Goal: Book appointment/travel/reservation

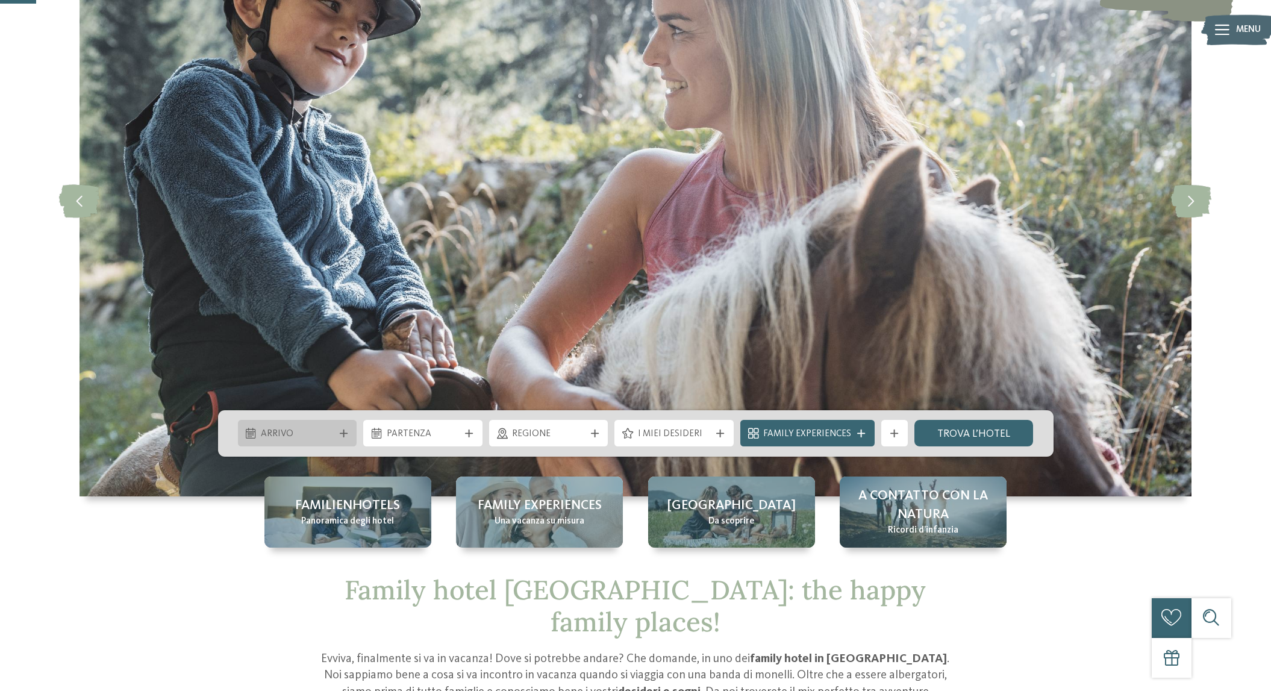
click at [344, 431] on icon at bounding box center [344, 434] width 8 height 8
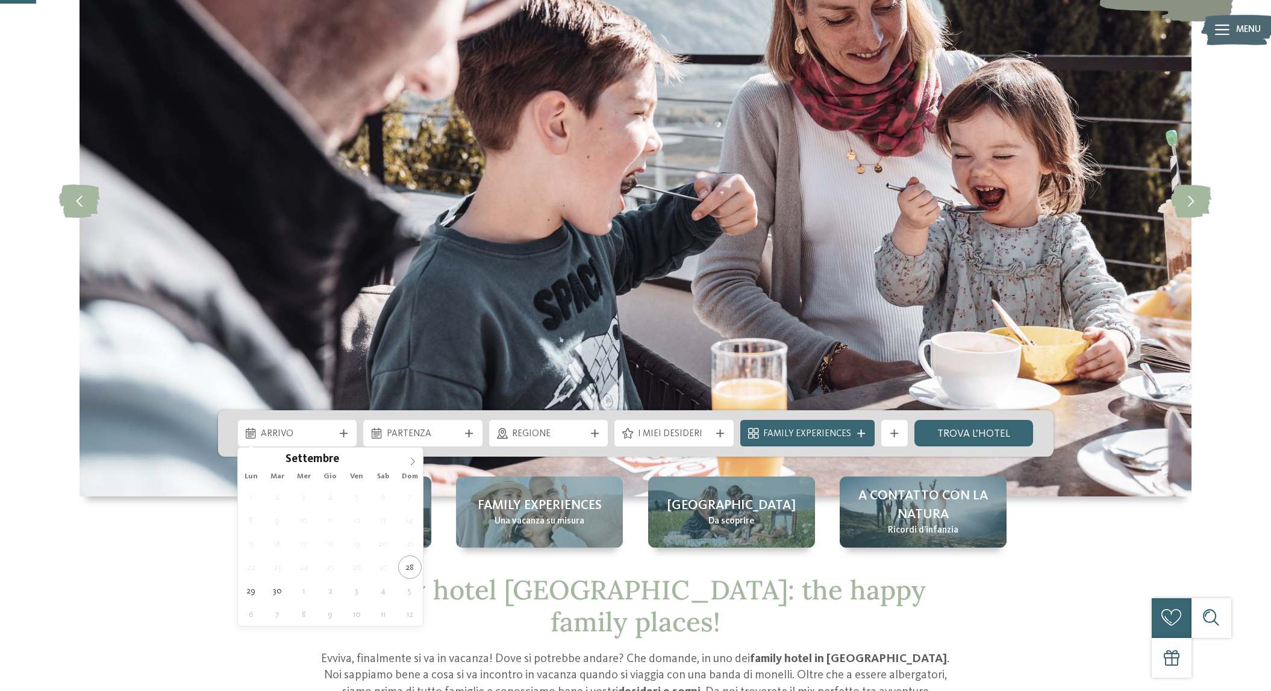
click at [412, 462] on icon at bounding box center [413, 461] width 8 height 8
type input "****"
click at [416, 462] on icon at bounding box center [413, 461] width 8 height 8
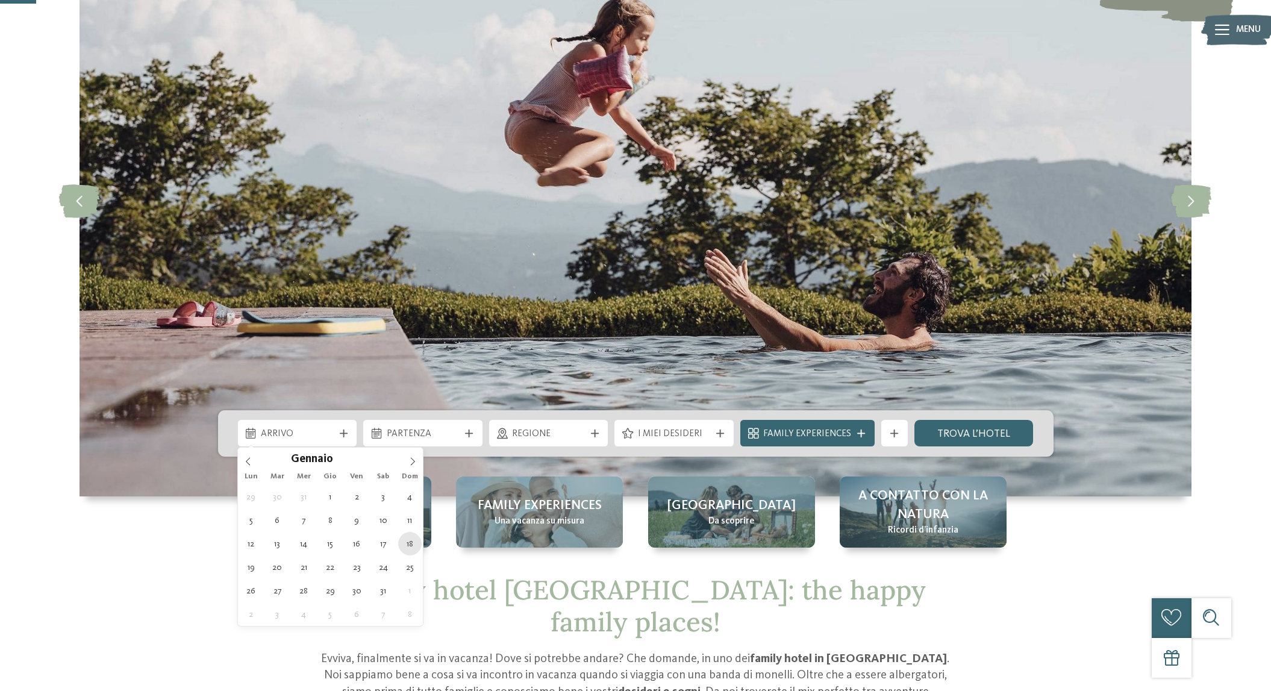
type div "[DATE]"
type input "****"
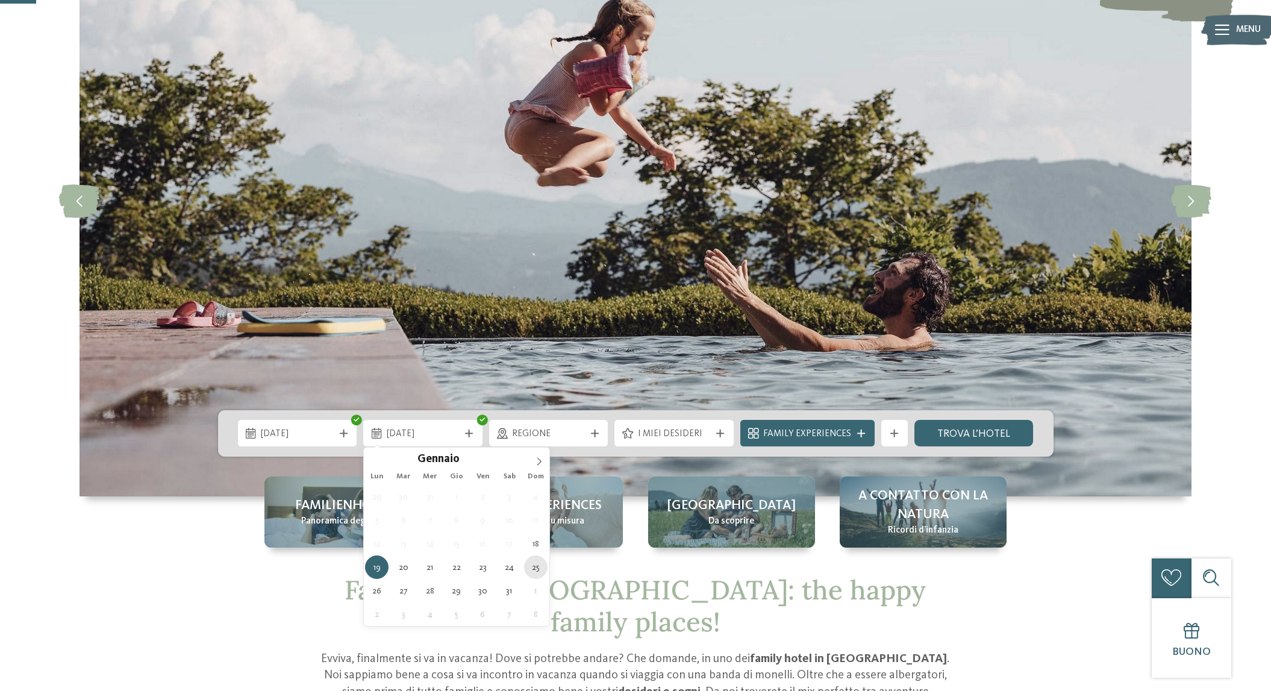
type div "[DATE]"
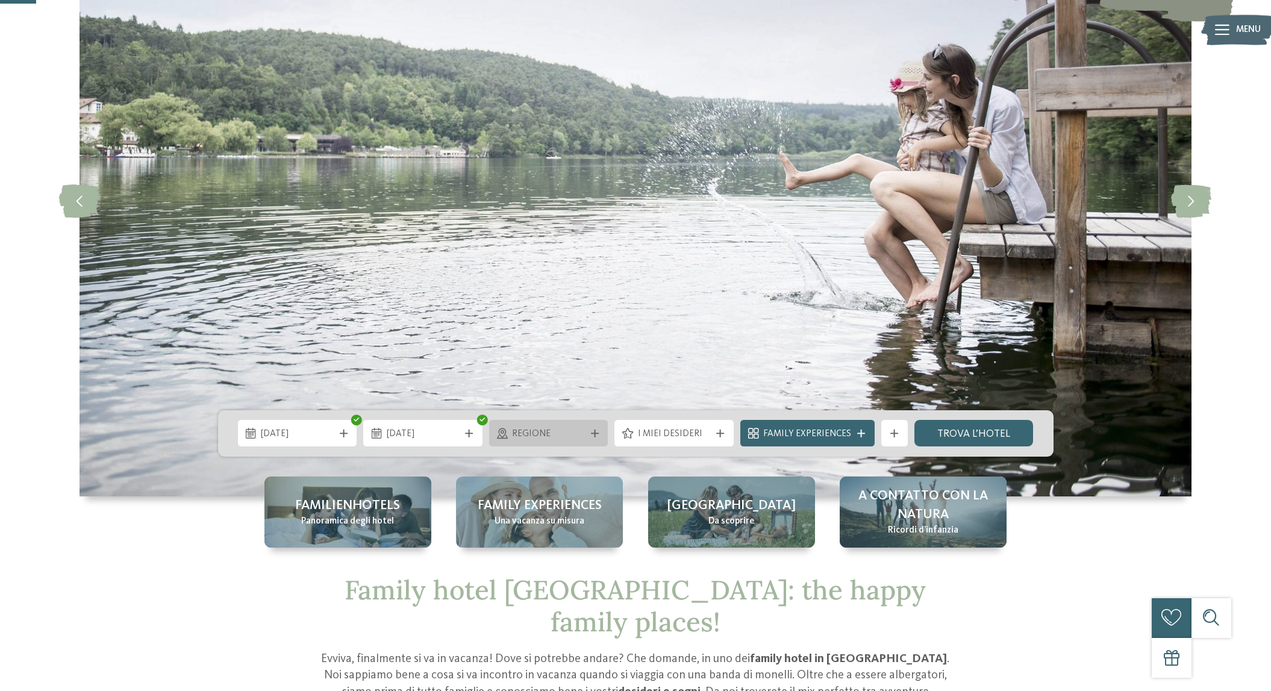
click at [598, 435] on icon at bounding box center [595, 434] width 8 height 8
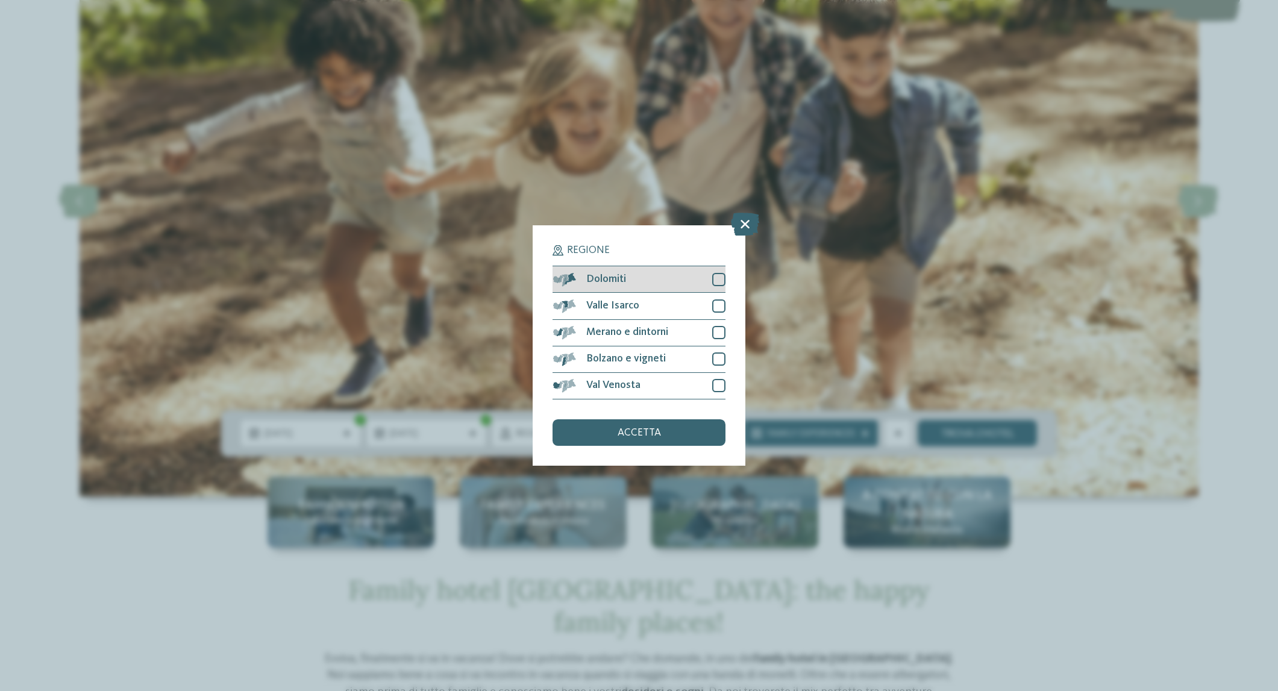
click at [718, 273] on div at bounding box center [718, 279] width 13 height 13
drag, startPoint x: 719, startPoint y: 233, endPoint x: 719, endPoint y: 241, distance: 7.8
click at [719, 299] on div at bounding box center [718, 305] width 13 height 13
drag, startPoint x: 718, startPoint y: 265, endPoint x: 721, endPoint y: 280, distance: 16.0
click at [718, 326] on div at bounding box center [718, 332] width 13 height 13
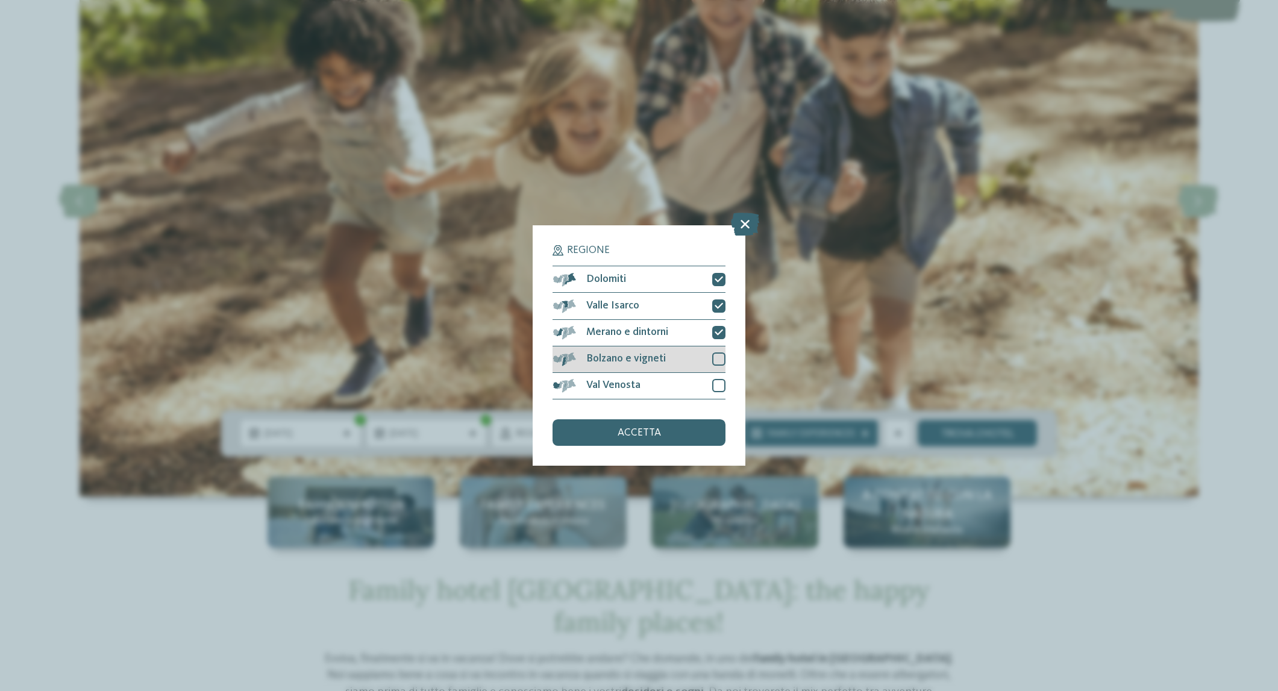
click at [721, 352] on div at bounding box center [718, 358] width 13 height 13
click at [719, 379] on div at bounding box center [718, 385] width 13 height 13
click at [668, 419] on div "accetta" at bounding box center [639, 432] width 172 height 27
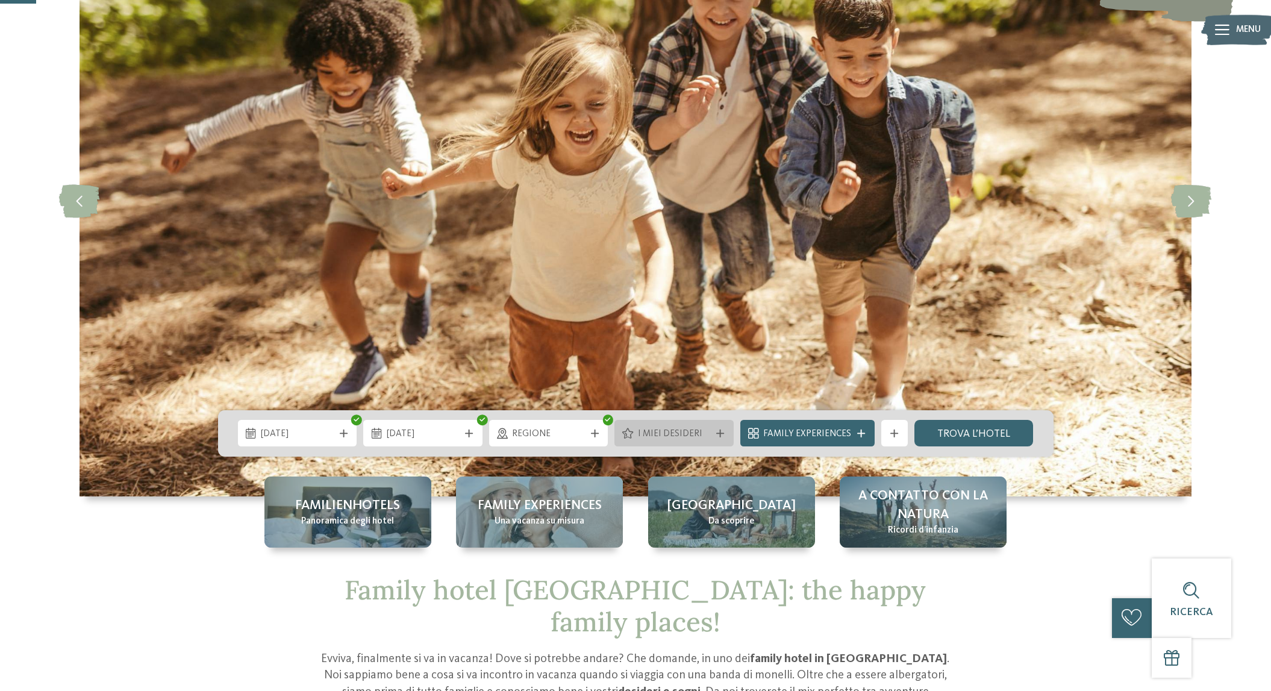
click at [724, 434] on icon at bounding box center [720, 434] width 8 height 8
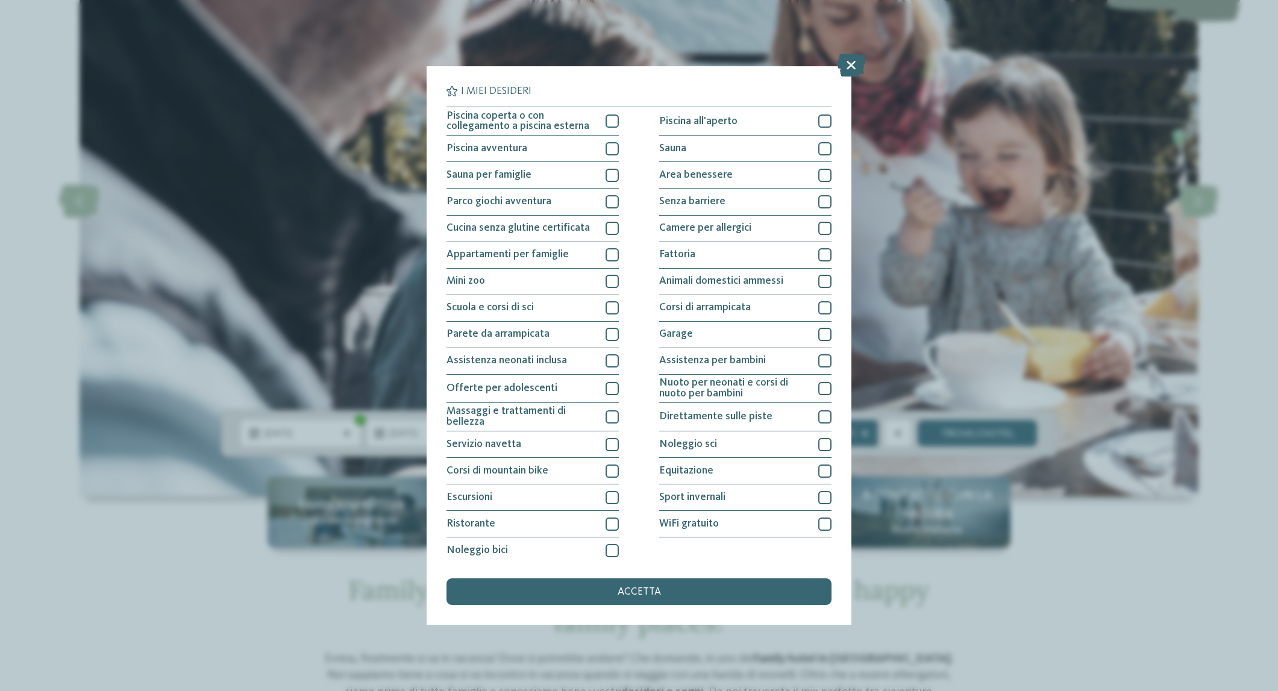
click at [676, 500] on div "I miei desideri Piscina coperta o con collegamento a piscina esterna Piscina al…" at bounding box center [639, 345] width 1278 height 691
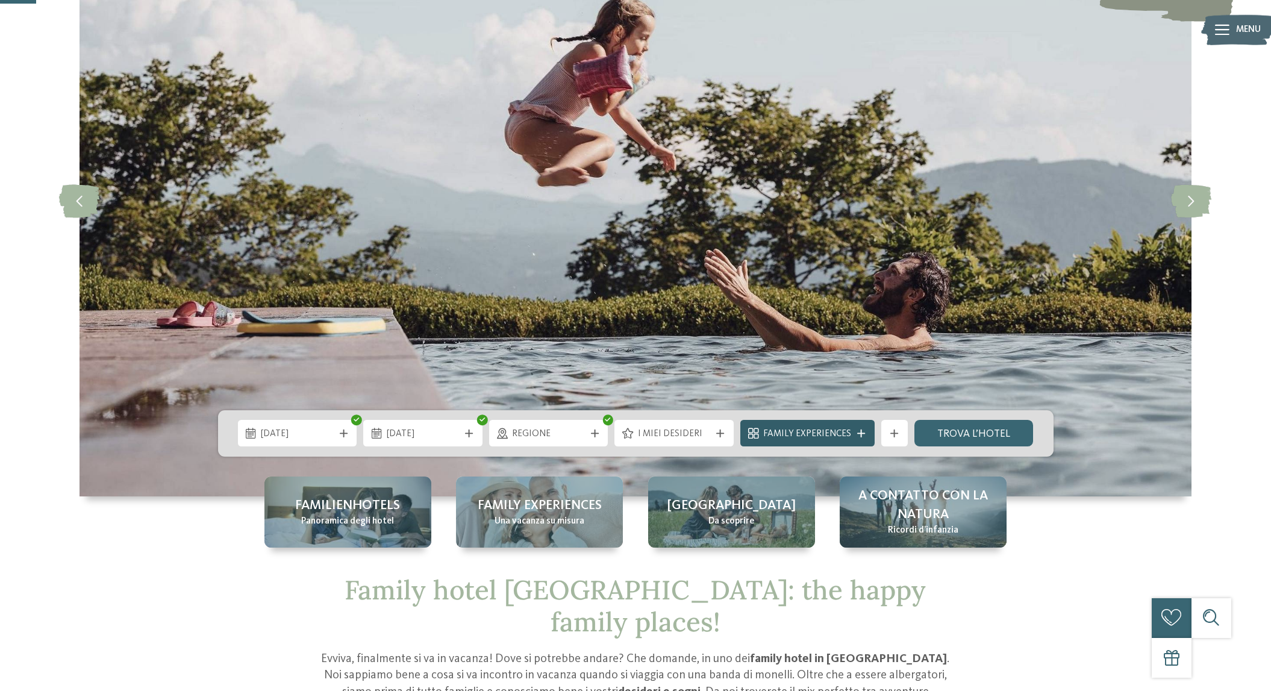
click at [858, 434] on icon at bounding box center [861, 434] width 8 height 8
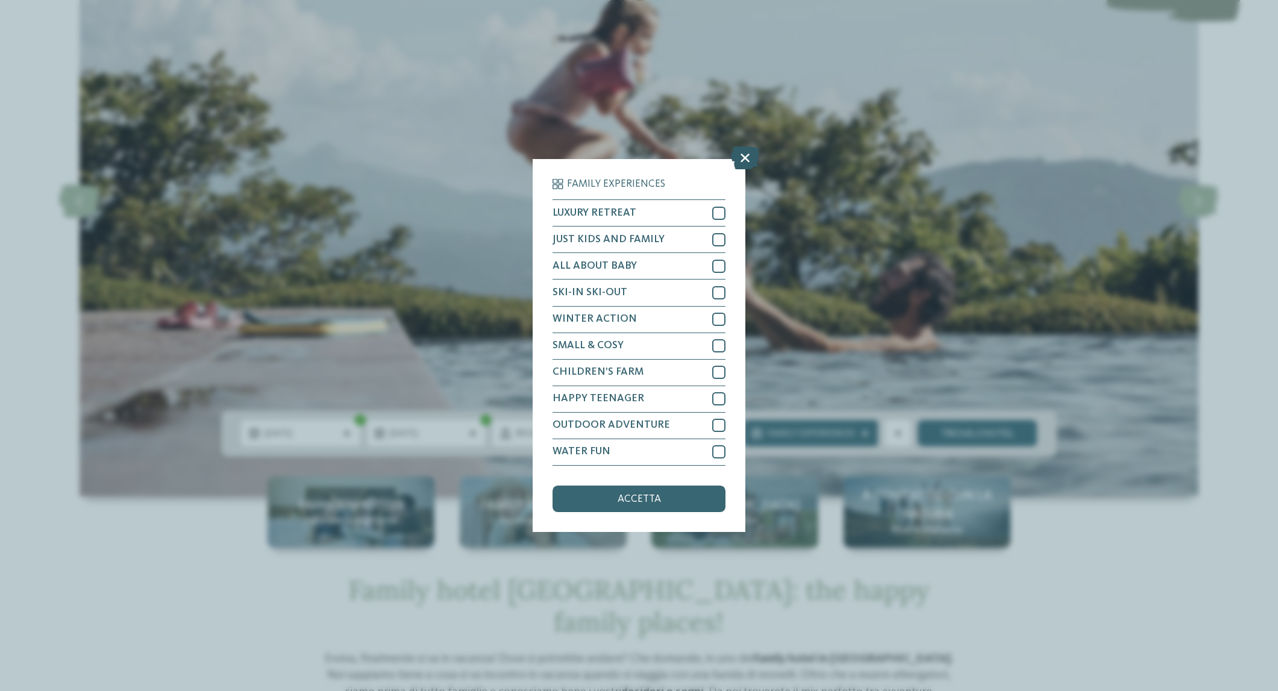
click at [744, 147] on icon at bounding box center [745, 158] width 28 height 23
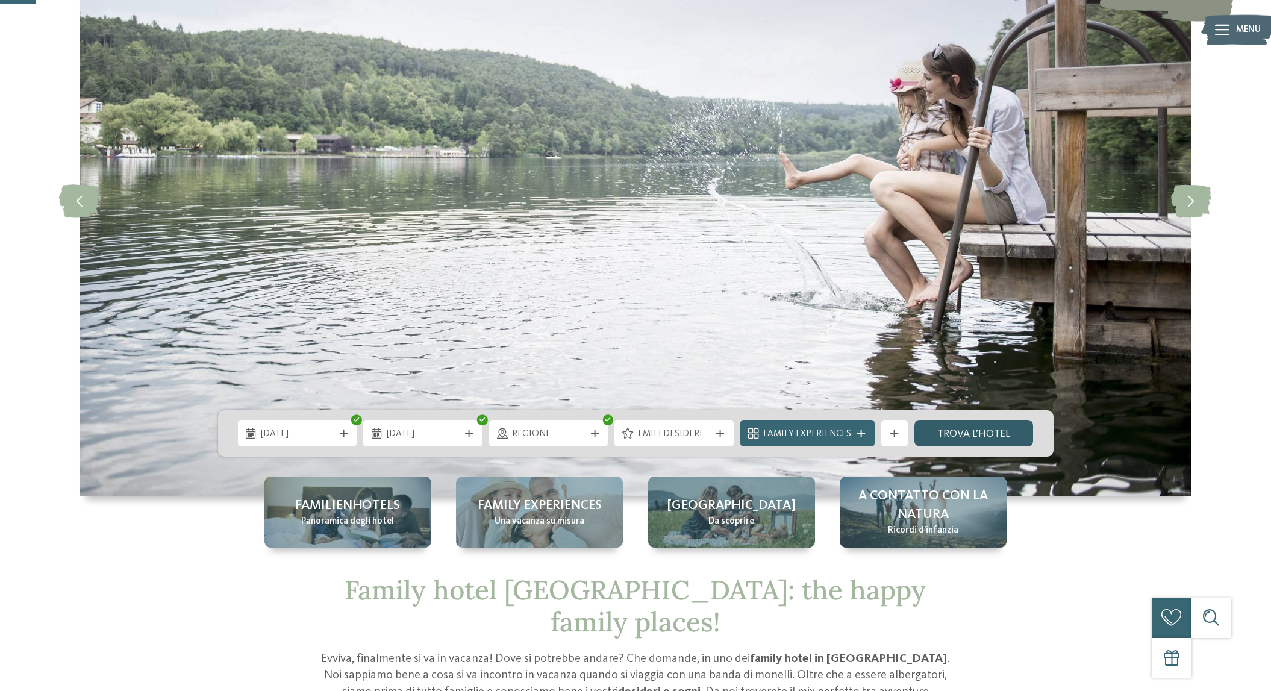
click at [991, 434] on link "trova l’hotel" at bounding box center [974, 433] width 119 height 27
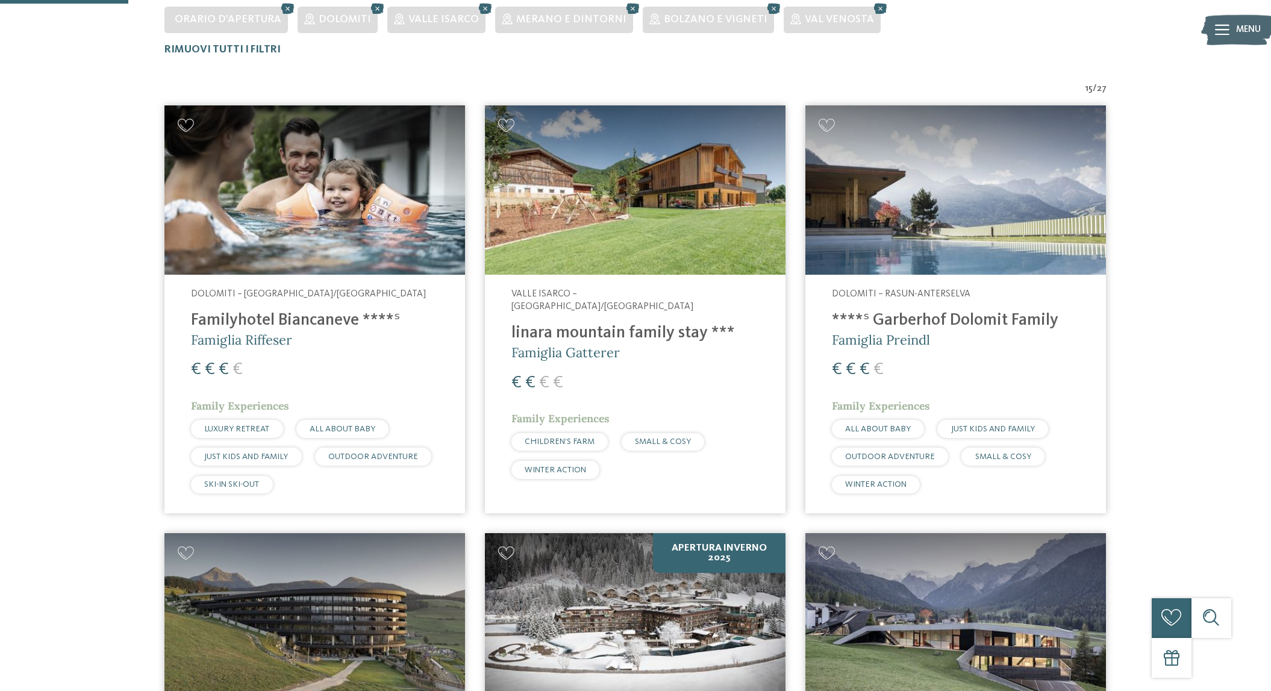
scroll to position [274, 0]
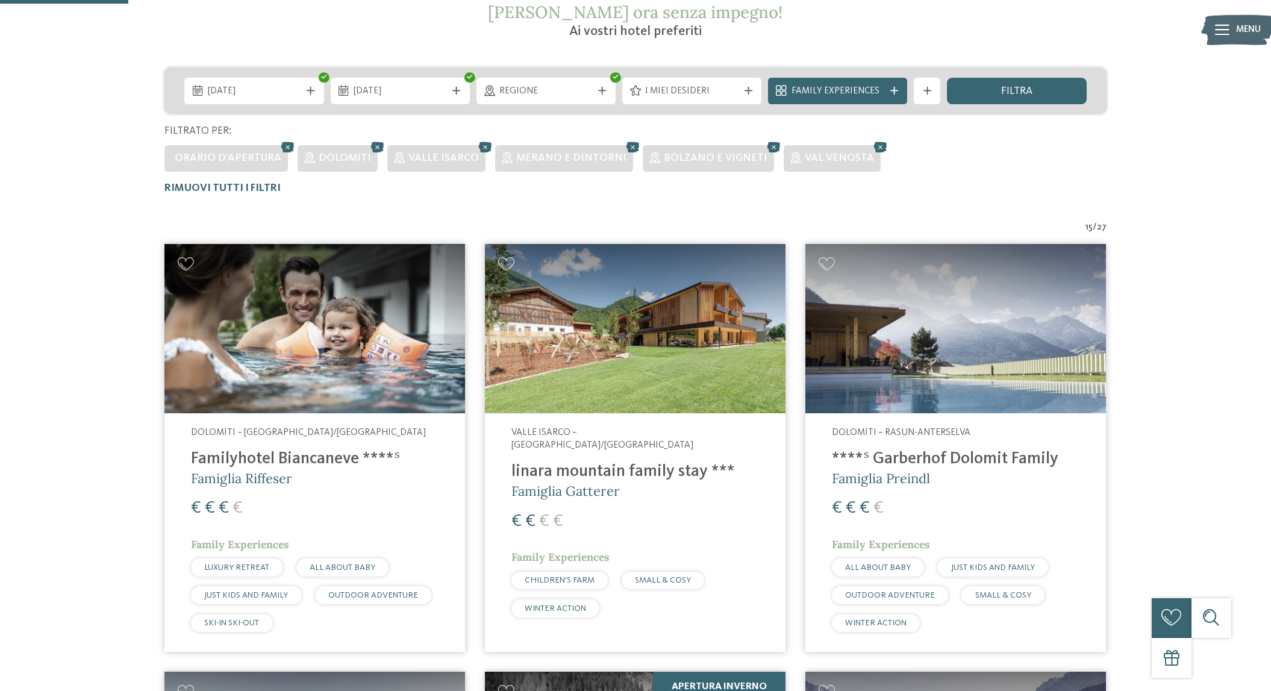
click at [251, 341] on img at bounding box center [314, 328] width 301 height 169
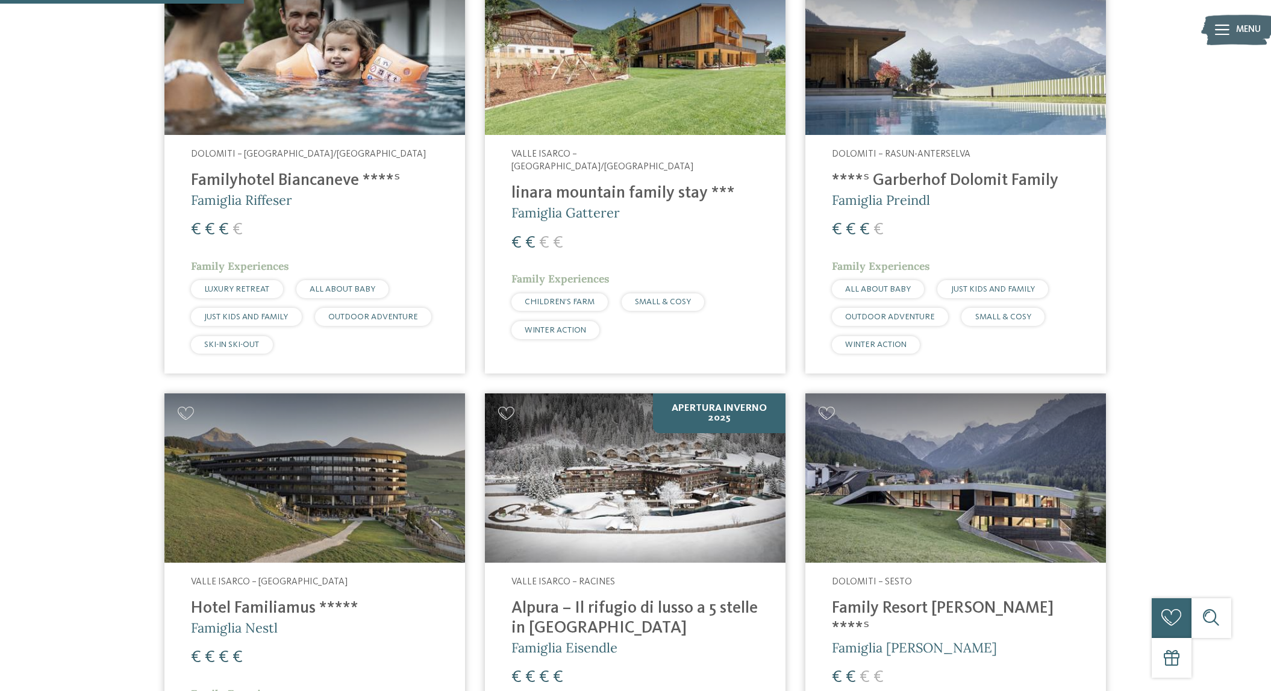
scroll to position [409, 0]
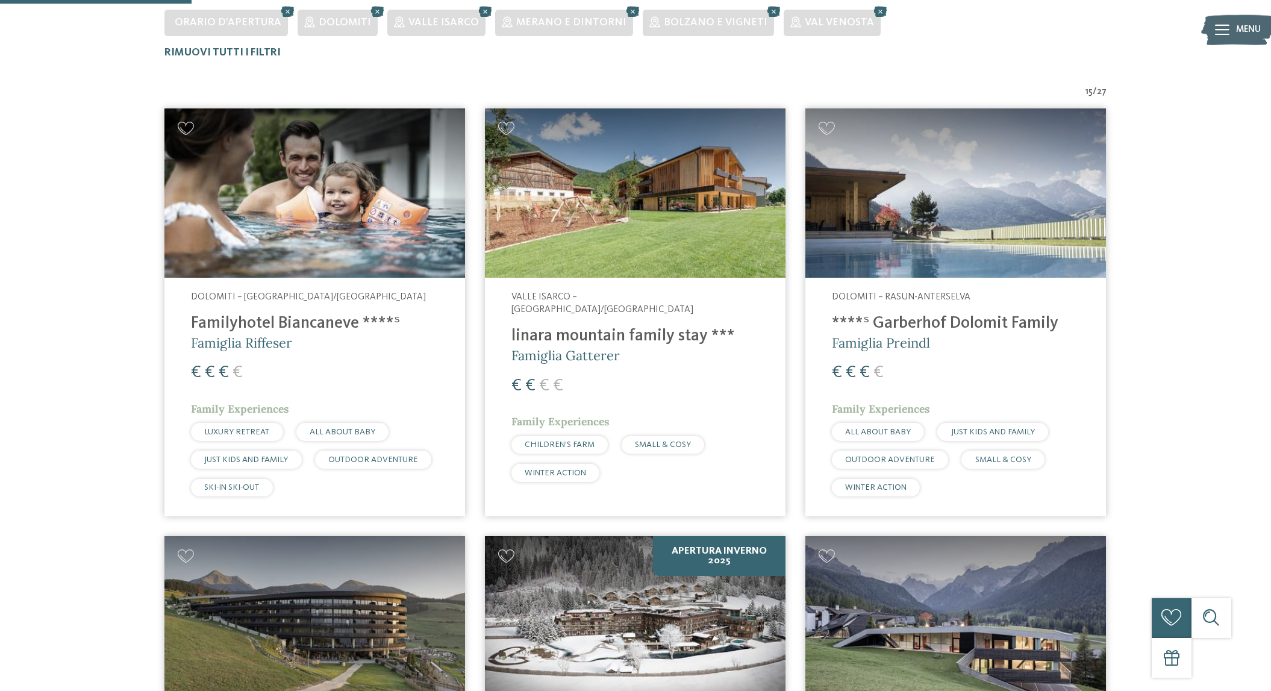
click at [616, 218] on img at bounding box center [635, 192] width 301 height 169
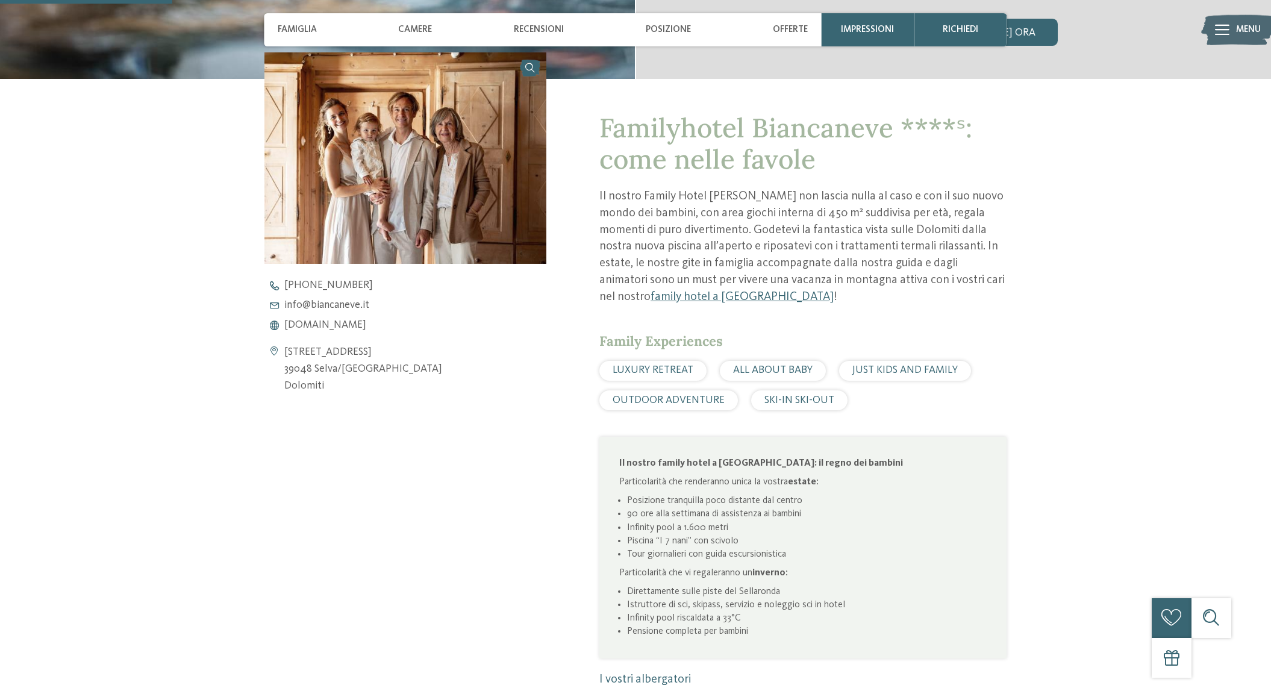
scroll to position [595, 0]
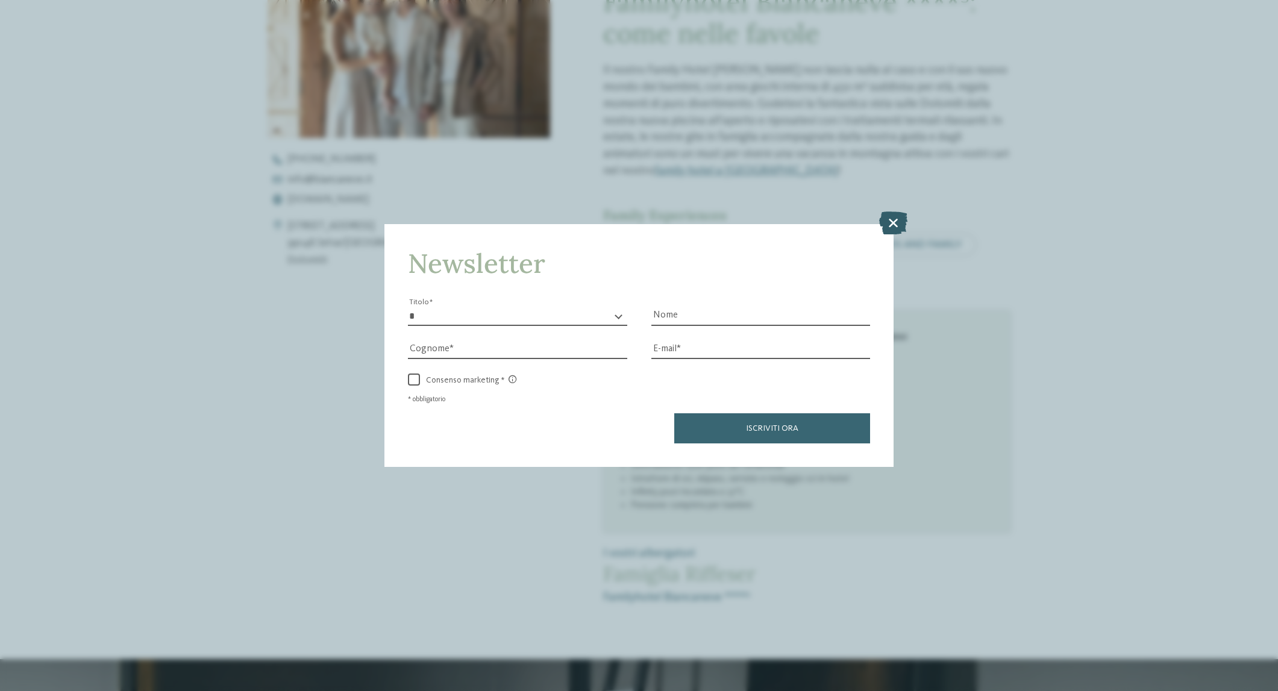
click at [896, 211] on icon at bounding box center [893, 222] width 28 height 23
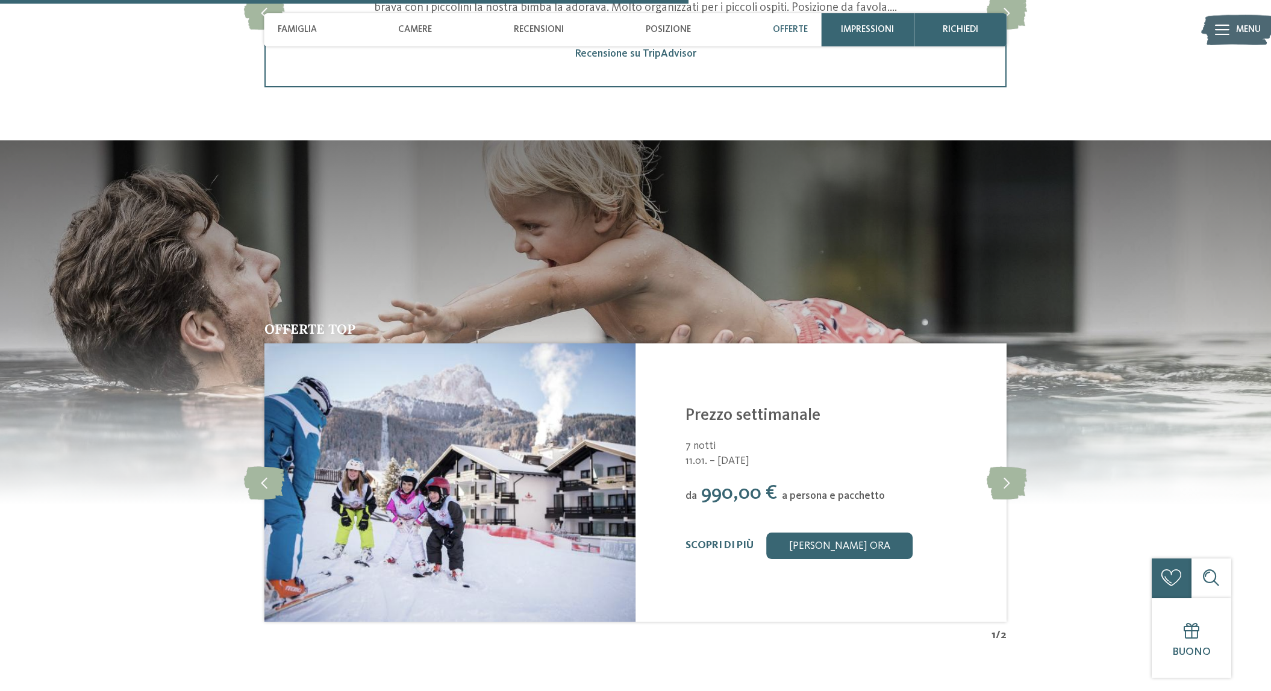
scroll to position [1869, 0]
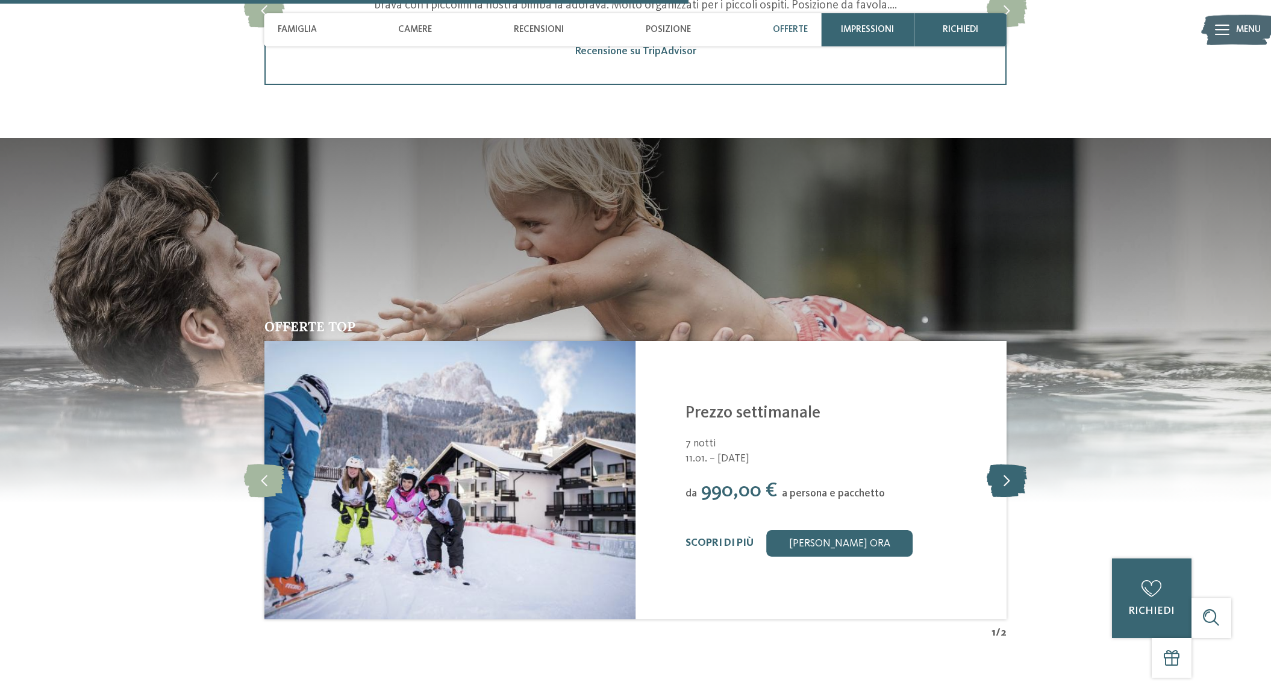
click at [1020, 473] on icon at bounding box center [1007, 479] width 40 height 33
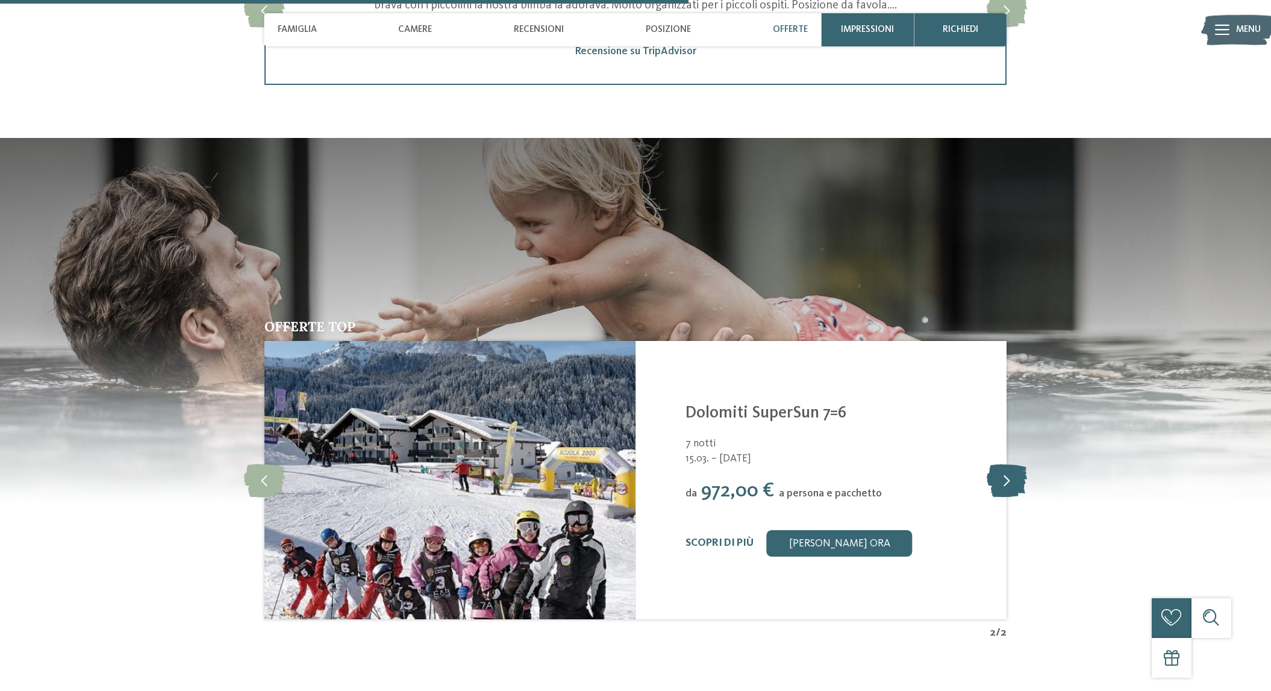
click at [1018, 474] on icon at bounding box center [1007, 479] width 40 height 33
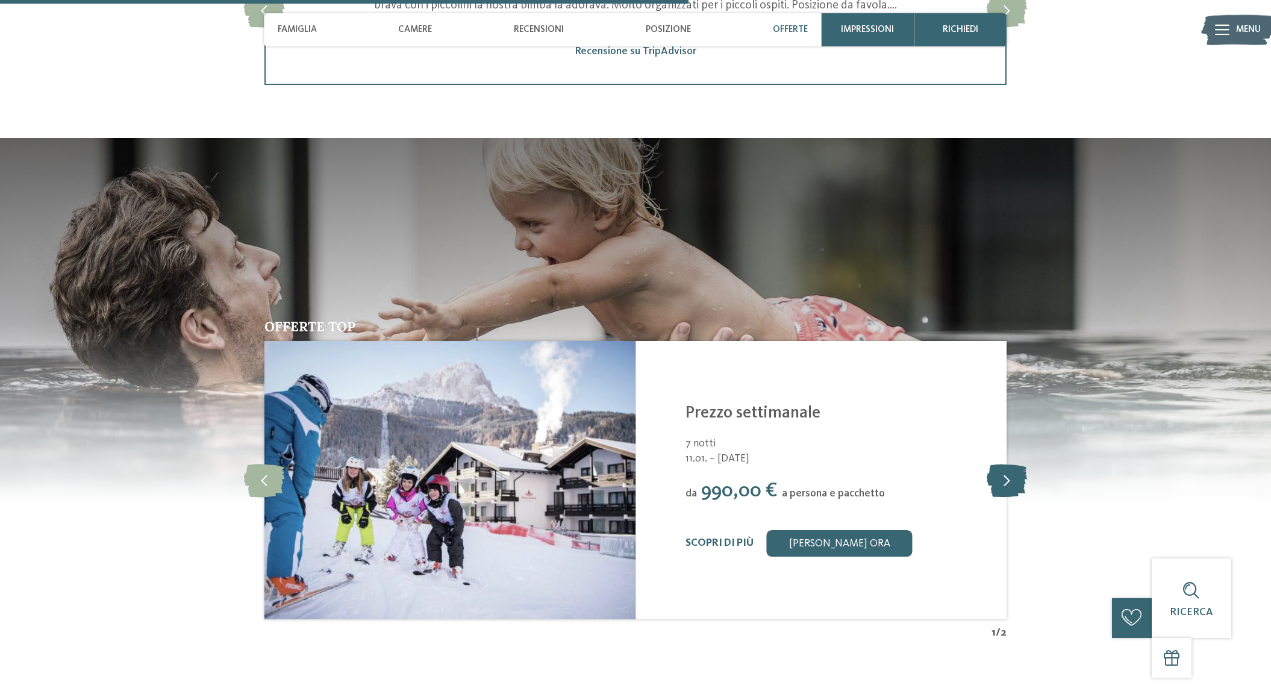
click at [1018, 474] on icon at bounding box center [1007, 479] width 40 height 33
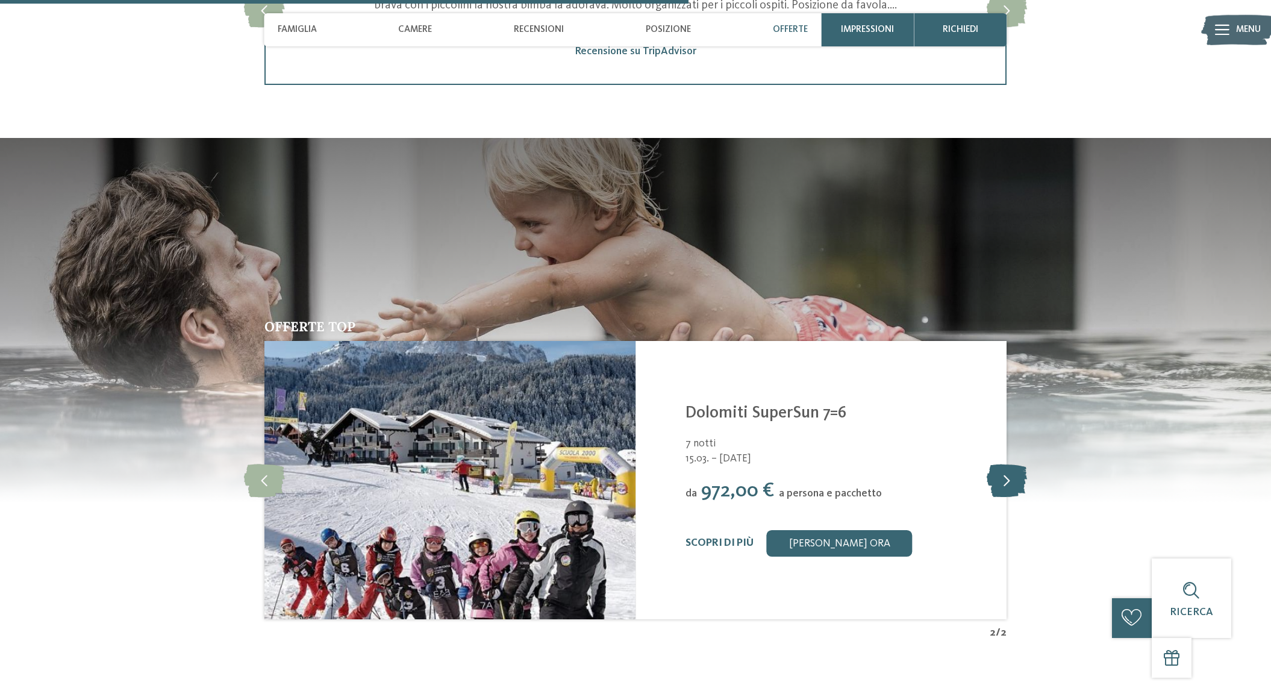
click at [1018, 474] on icon at bounding box center [1007, 479] width 40 height 33
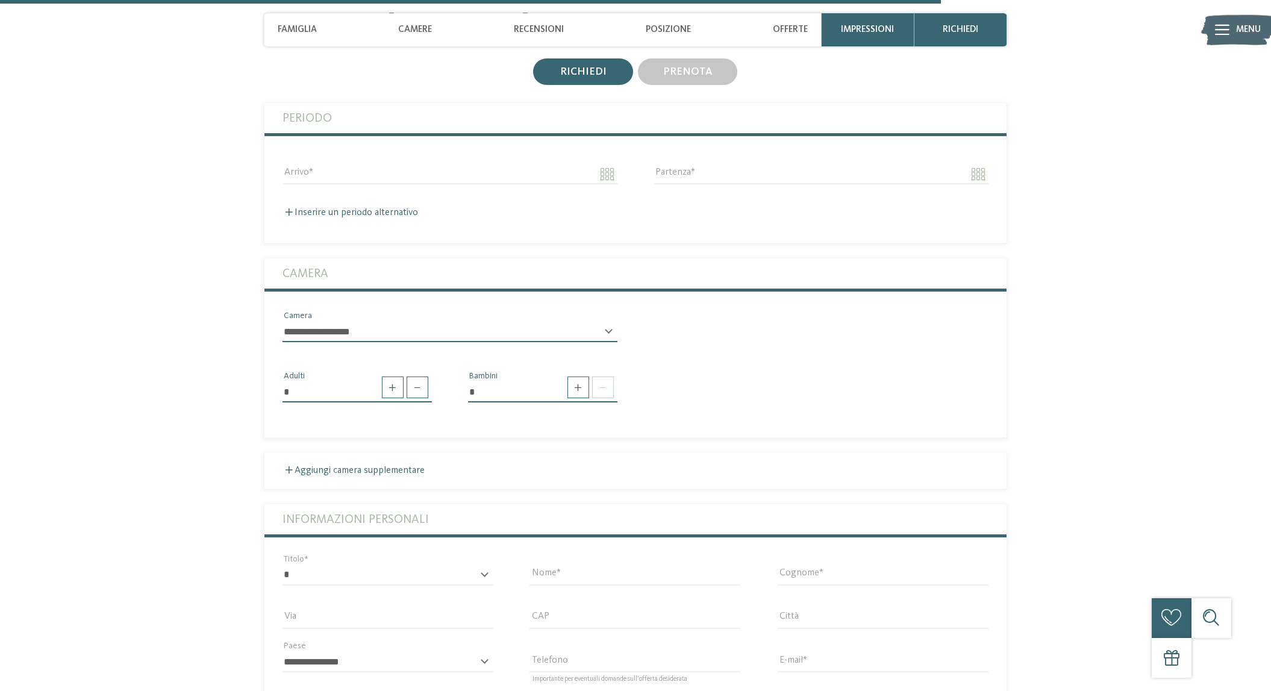
scroll to position [846, 0]
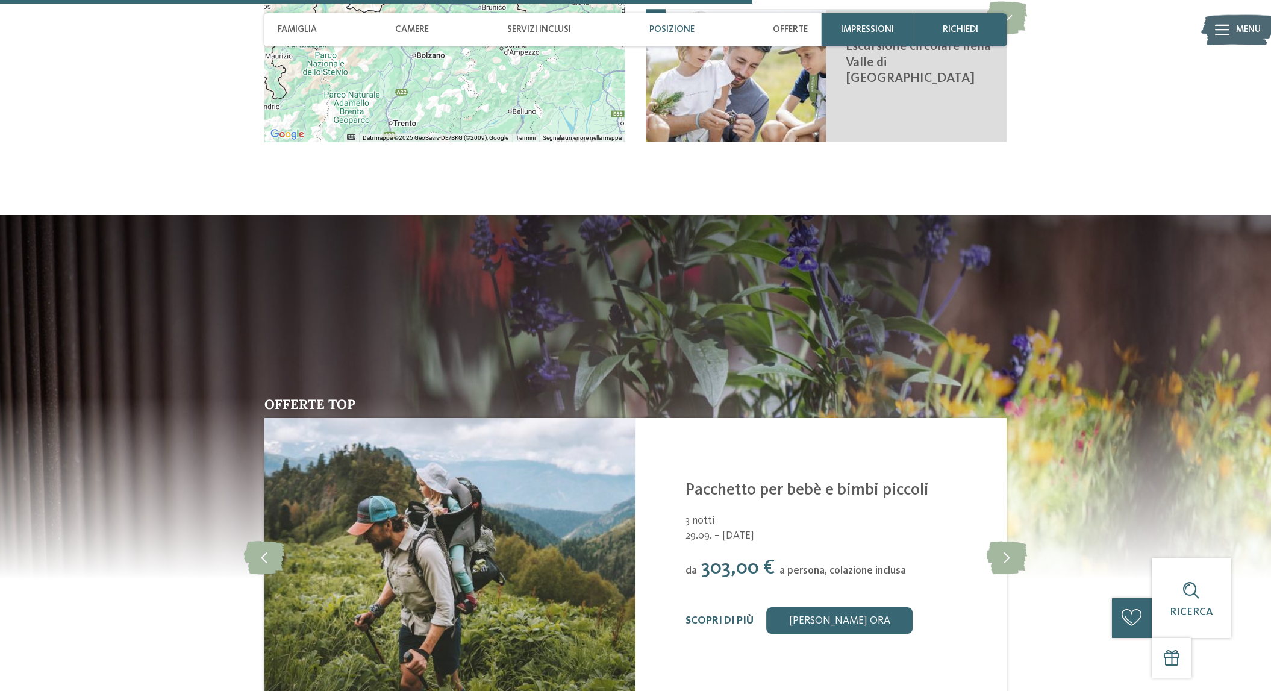
scroll to position [2515, 0]
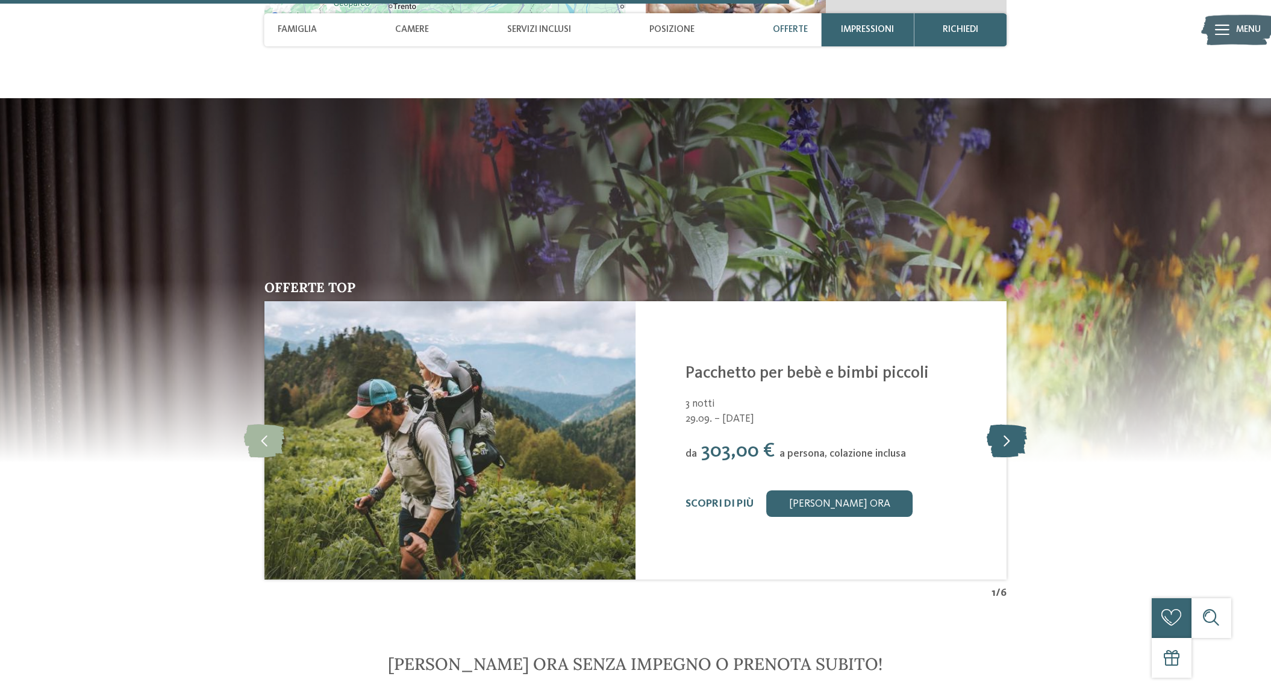
click at [1015, 434] on icon at bounding box center [1007, 440] width 40 height 33
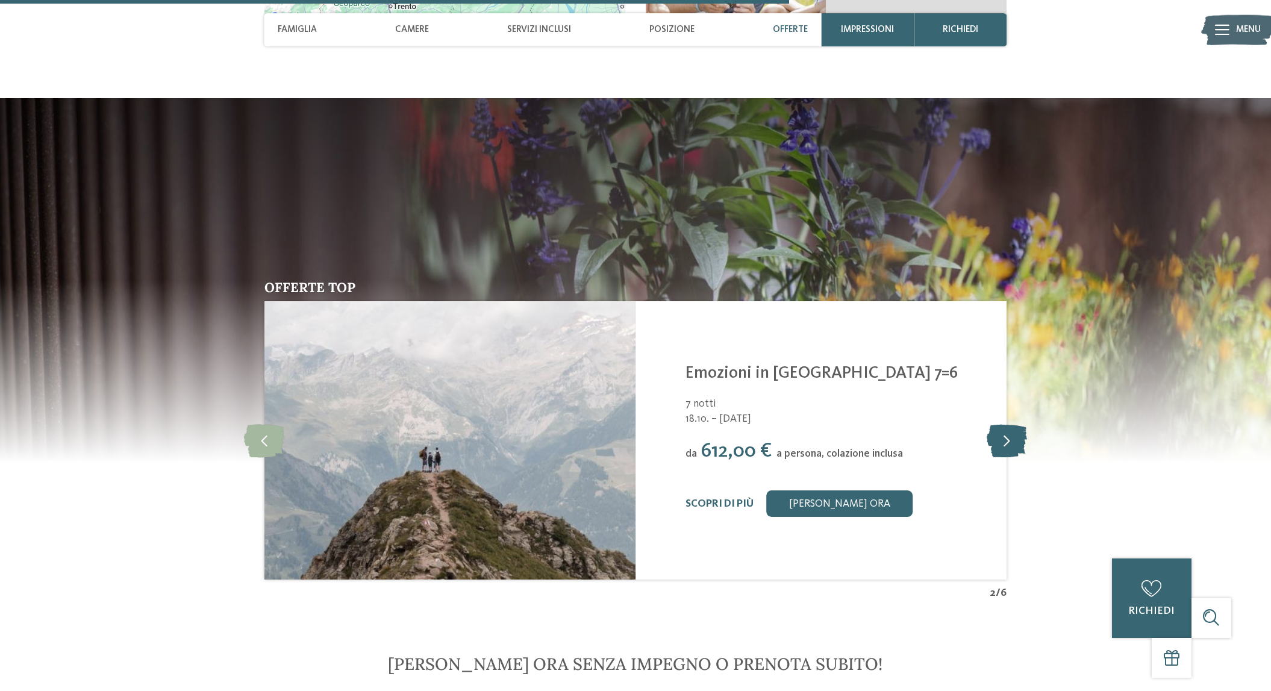
click at [1004, 427] on icon at bounding box center [1007, 440] width 40 height 33
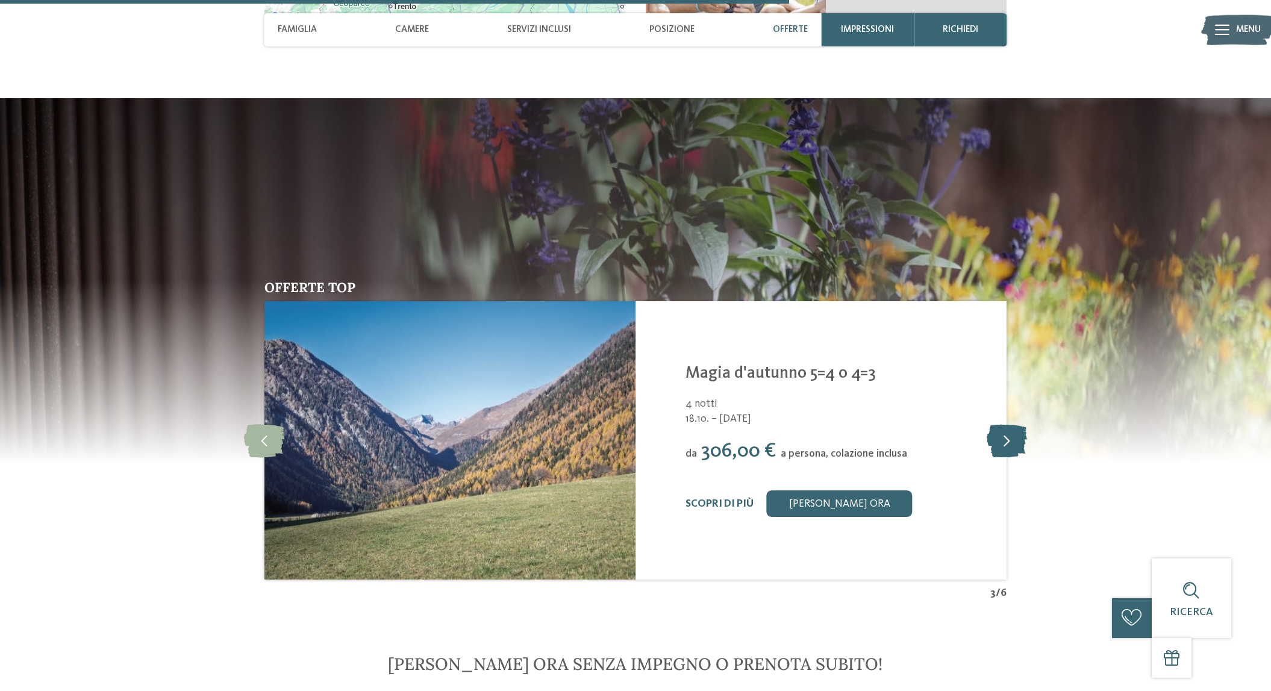
click at [1004, 426] on icon at bounding box center [1007, 440] width 40 height 33
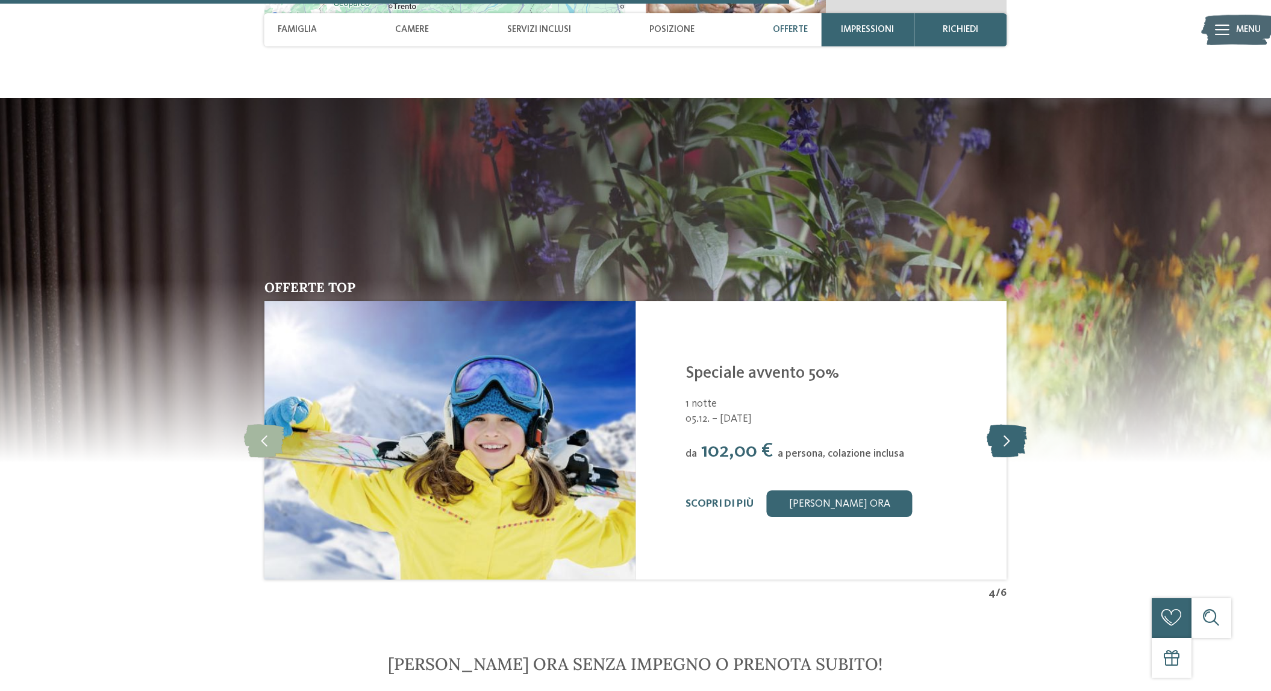
click at [1007, 430] on icon at bounding box center [1007, 440] width 40 height 33
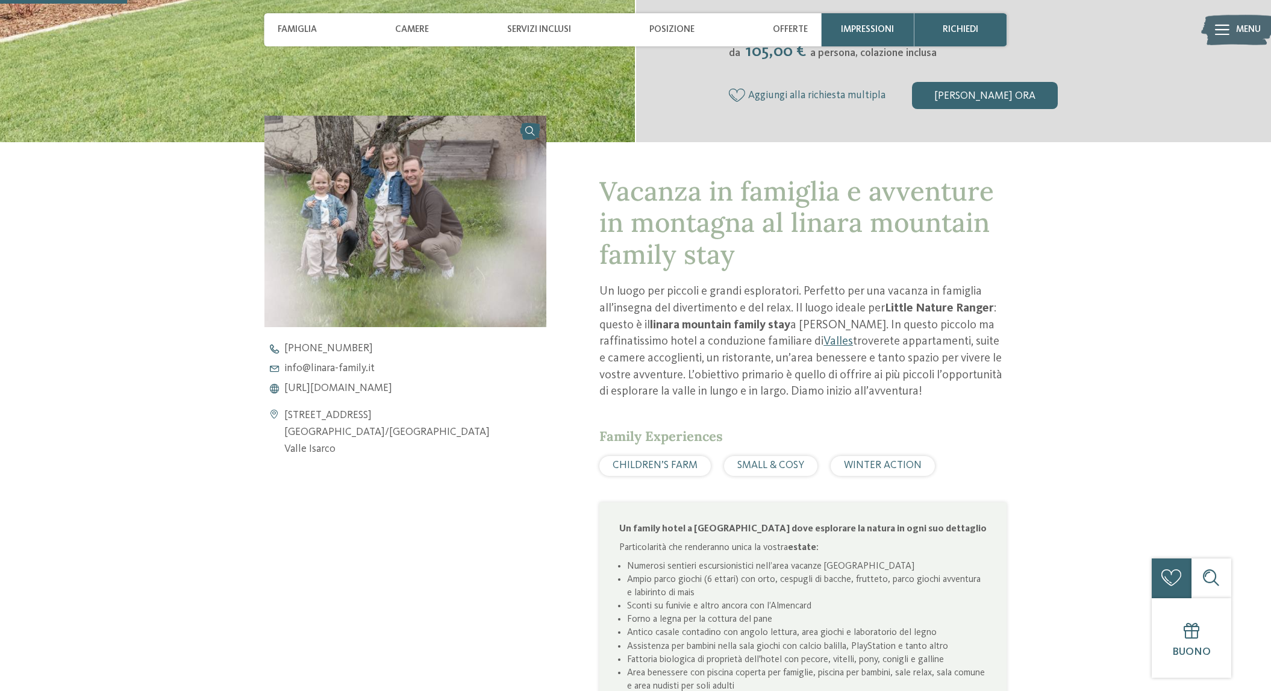
scroll to position [0, 0]
